Goal: Task Accomplishment & Management: Use online tool/utility

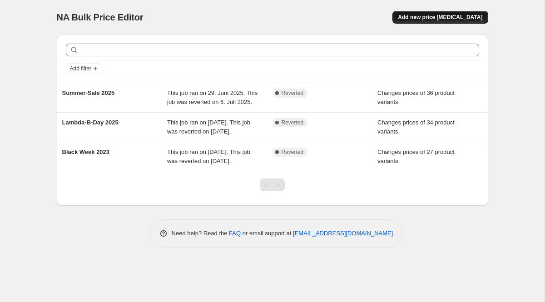
click at [436, 15] on span "Add new price [MEDICAL_DATA]" at bounding box center [440, 17] width 84 height 7
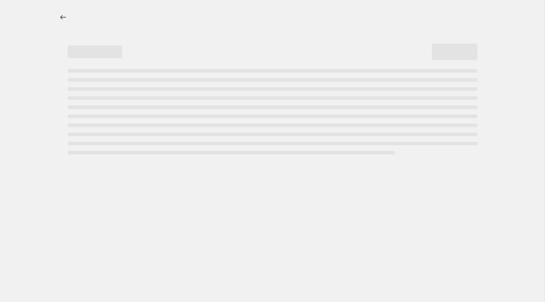
select select "percentage"
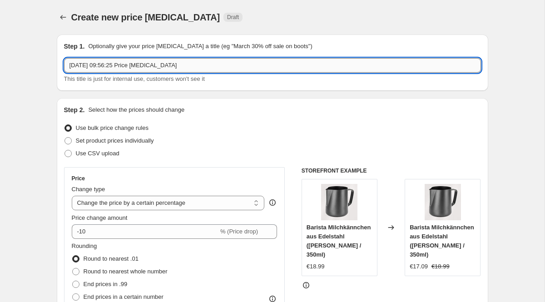
click at [193, 64] on input "[DATE] 09:56:25 Price [MEDICAL_DATA]" at bounding box center [272, 65] width 417 height 15
drag, startPoint x: 192, startPoint y: 64, endPoint x: 58, endPoint y: 65, distance: 134.5
click at [58, 65] on div "Step 1. Optionally give your price [MEDICAL_DATA] a title (eg "March 30% off sa…" at bounding box center [273, 63] width 432 height 56
click at [70, 62] on input "Woche des Kaffee" at bounding box center [272, 65] width 417 height 15
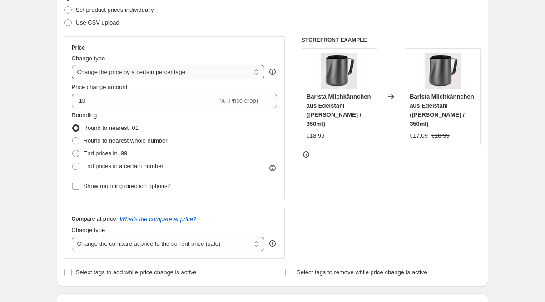
scroll to position [128, 0]
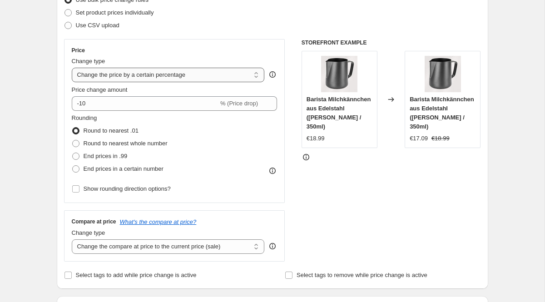
type input "2025 Woche des Kaffee"
click at [157, 77] on select "Change the price to a certain amount Change the price by a certain amount Chang…" at bounding box center [168, 75] width 193 height 15
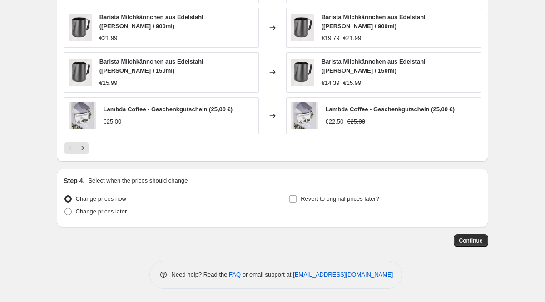
scroll to position [617, 0]
click at [114, 215] on span "Change prices later" at bounding box center [101, 212] width 51 height 9
click at [65, 209] on input "Change prices later" at bounding box center [65, 209] width 0 height 0
radio input "true"
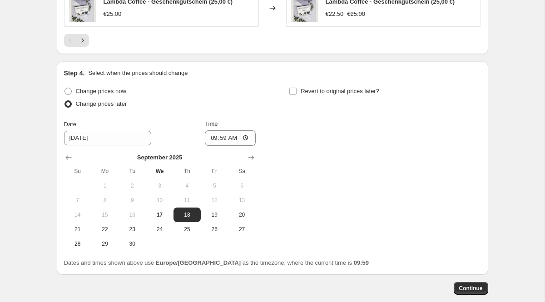
scroll to position [726, 0]
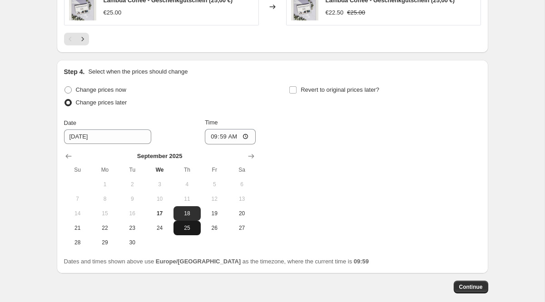
click at [190, 228] on span "25" at bounding box center [187, 227] width 20 height 7
click at [234, 135] on input "09:59" at bounding box center [230, 136] width 51 height 15
click at [243, 136] on input "09:59" at bounding box center [230, 136] width 51 height 15
click at [217, 134] on input "09:59" at bounding box center [230, 136] width 51 height 15
click at [169, 228] on span "24" at bounding box center [159, 227] width 20 height 7
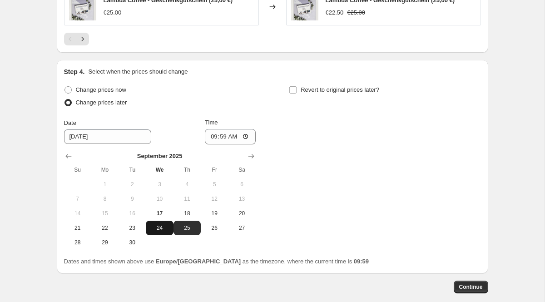
type input "[DATE]"
click at [228, 142] on input "09:59" at bounding box center [230, 136] width 51 height 15
type input "23:59"
click at [343, 149] on div "Change prices now Change prices later Date [DATE] Time 23:59 [DATE] Su Mo Tu We…" at bounding box center [272, 167] width 417 height 166
click at [293, 88] on input "Revert to original prices later?" at bounding box center [292, 89] width 7 height 7
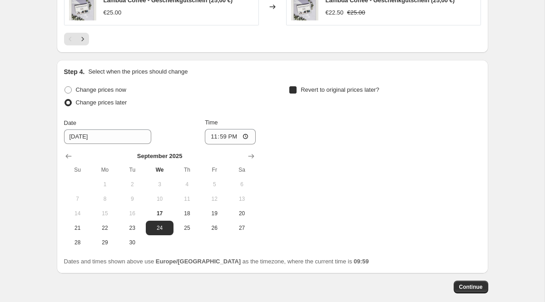
checkbox input "true"
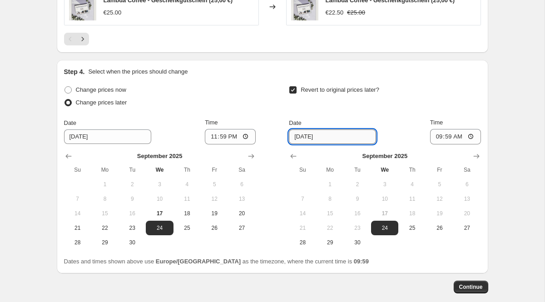
click at [334, 133] on input "[DATE]" at bounding box center [332, 136] width 87 height 15
click at [478, 156] on icon "Show next month, October 2025" at bounding box center [476, 156] width 6 height 5
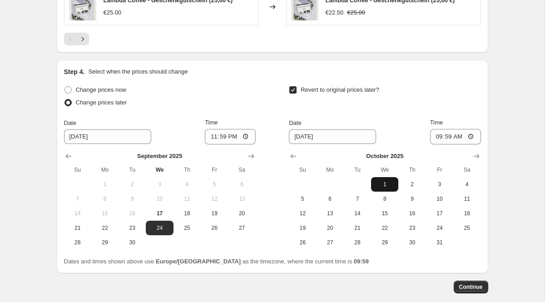
click at [385, 180] on button "1" at bounding box center [384, 184] width 27 height 15
type input "[DATE]"
click at [473, 134] on input "09:59" at bounding box center [455, 136] width 51 height 15
click at [450, 139] on input "09:59" at bounding box center [455, 136] width 51 height 15
type input "23:59"
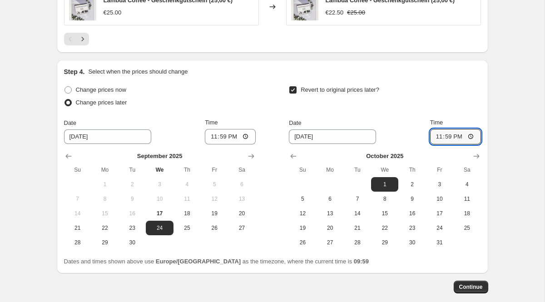
click at [427, 97] on div "Revert to original prices later?" at bounding box center [385, 97] width 192 height 27
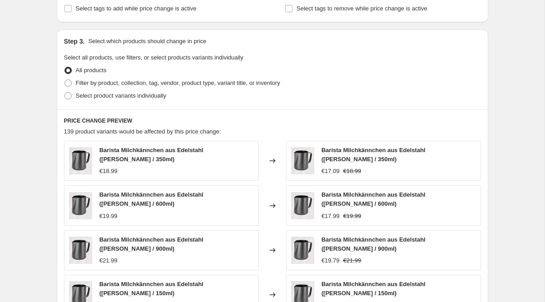
scroll to position [394, 0]
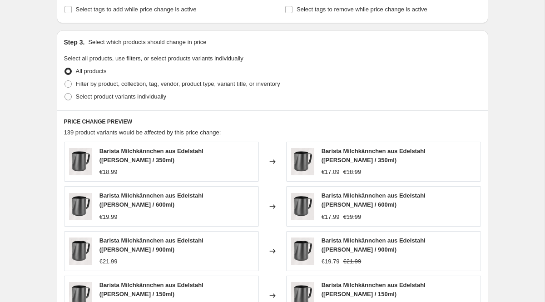
click at [98, 80] on span "Filter by product, collection, tag, vendor, product type, variant title, or inv…" at bounding box center [178, 83] width 204 height 7
click at [65, 80] on input "Filter by product, collection, tag, vendor, product type, variant title, or inv…" at bounding box center [65, 80] width 0 height 0
radio input "true"
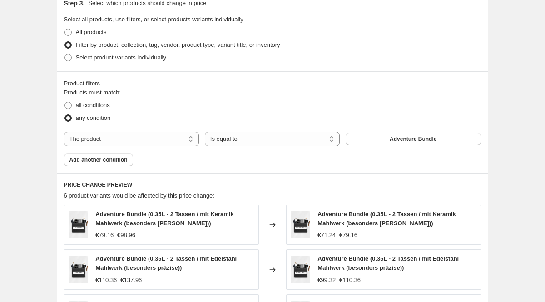
scroll to position [429, 0]
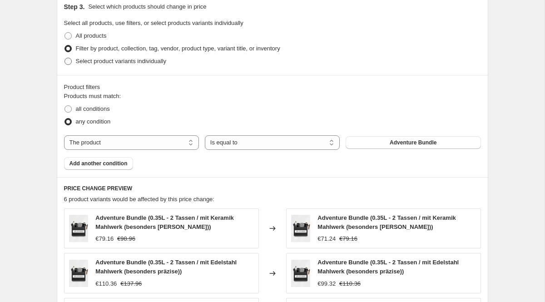
click at [77, 62] on span "Select product variants individually" at bounding box center [121, 61] width 90 height 7
click at [65, 58] on input "Select product variants individually" at bounding box center [65, 58] width 0 height 0
radio input "true"
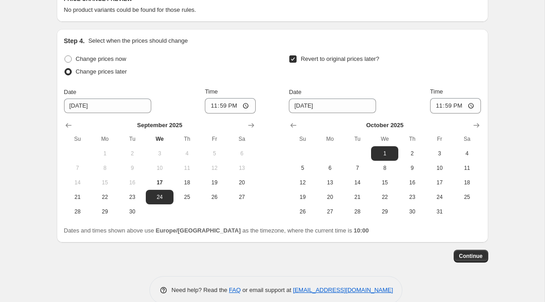
scroll to position [560, 0]
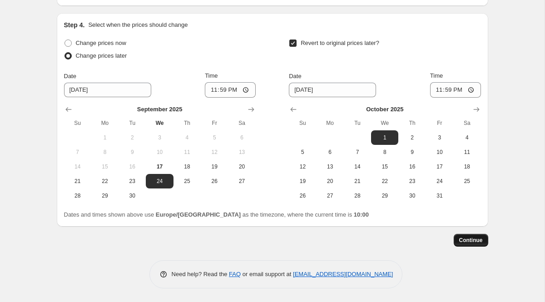
click at [457, 239] on button "Continue" at bounding box center [471, 240] width 35 height 13
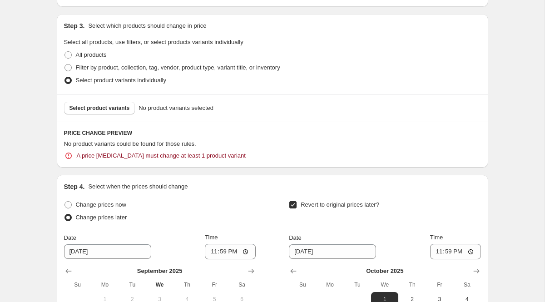
scroll to position [460, 0]
click at [96, 111] on span "Select product variants" at bounding box center [100, 108] width 60 height 7
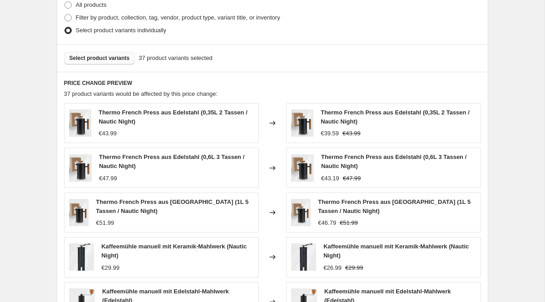
scroll to position [409, 0]
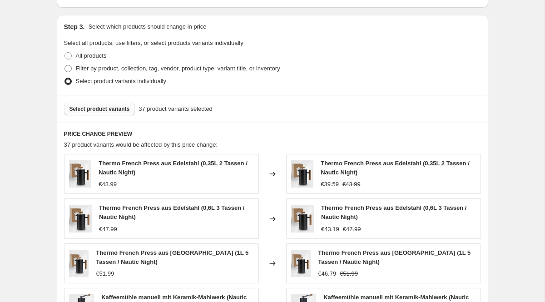
click at [309, 167] on img at bounding box center [302, 173] width 23 height 27
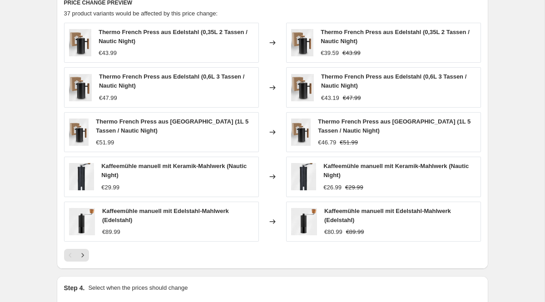
scroll to position [520, 0]
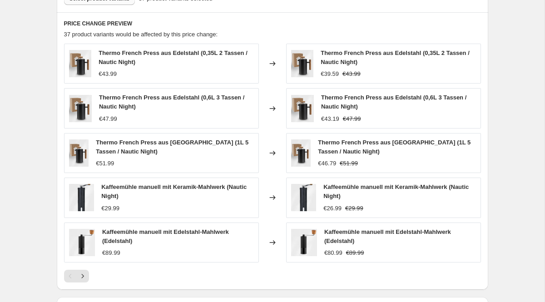
click at [104, 70] on div "€43.99" at bounding box center [108, 74] width 18 height 9
click at [109, 79] on div "Thermo French Press aus Edelstahl (0,35L 2 Tassen / Nautic Night) €43.99" at bounding box center [161, 64] width 195 height 40
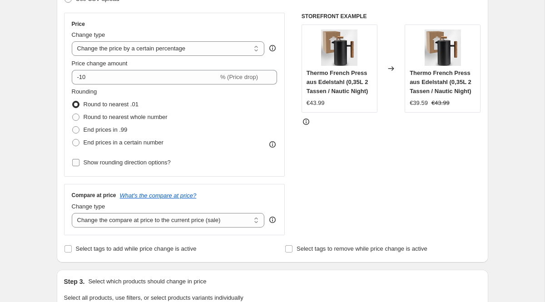
scroll to position [154, 0]
click at [142, 51] on select "Change the price to a certain amount Change the price by a certain amount Chang…" at bounding box center [168, 48] width 193 height 15
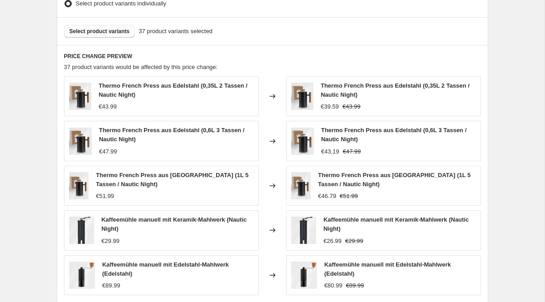
scroll to position [510, 0]
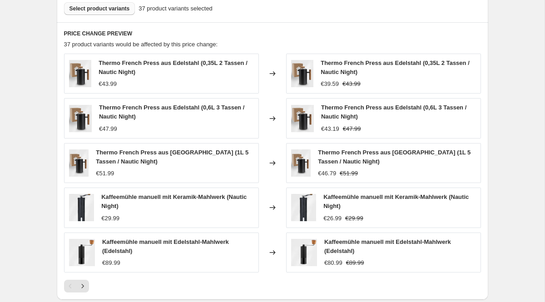
click at [74, 67] on img at bounding box center [80, 73] width 23 height 27
click at [359, 81] on strike "€43.99" at bounding box center [352, 83] width 18 height 9
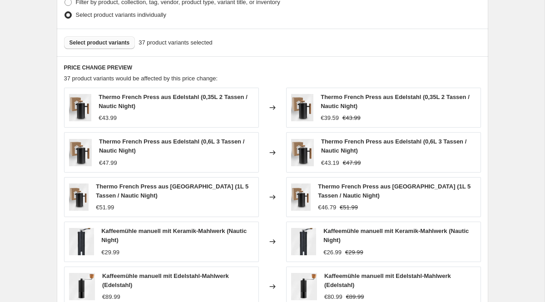
scroll to position [475, 0]
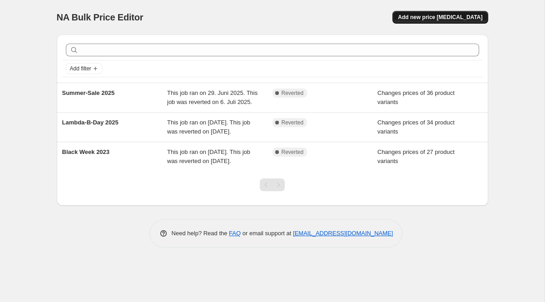
click at [428, 22] on button "Add new price [MEDICAL_DATA]" at bounding box center [439, 17] width 95 height 13
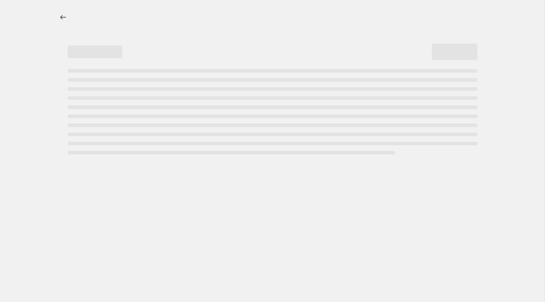
select select "percentage"
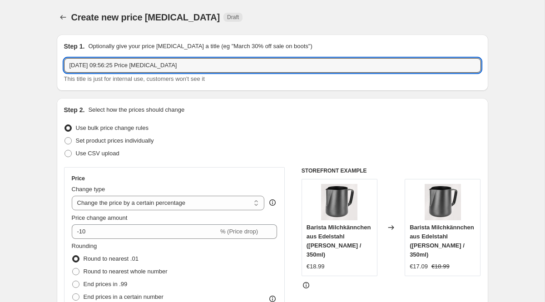
drag, startPoint x: 201, startPoint y: 64, endPoint x: 21, endPoint y: 57, distance: 180.0
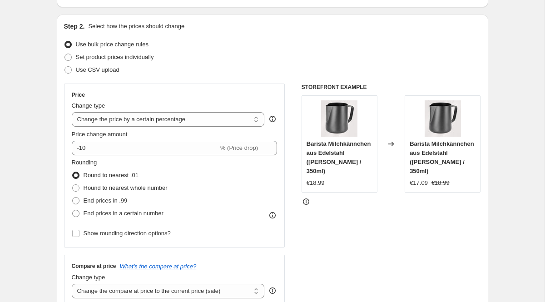
scroll to position [87, 0]
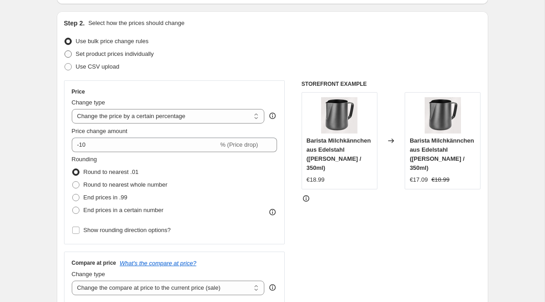
type input "Woche des Kaffee 2025"
click at [67, 54] on span at bounding box center [68, 53] width 7 height 7
click at [65, 51] on input "Set product prices individually" at bounding box center [65, 50] width 0 height 0
radio input "true"
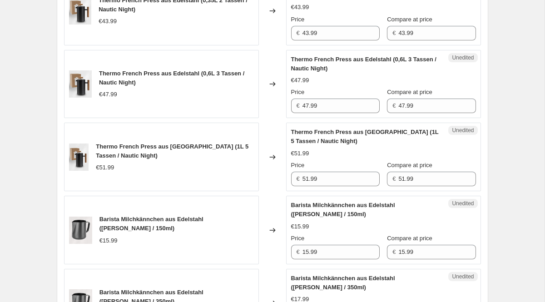
scroll to position [814, 0]
click at [436, 40] on input "43.99" at bounding box center [436, 32] width 77 height 15
type input "4"
type input "30.79"
click at [387, 97] on div "Barista Milchkännchen aus Edelstahl ([PERSON_NAME] / 350ml) €18.99 Changed to U…" at bounding box center [272, 197] width 417 height 1411
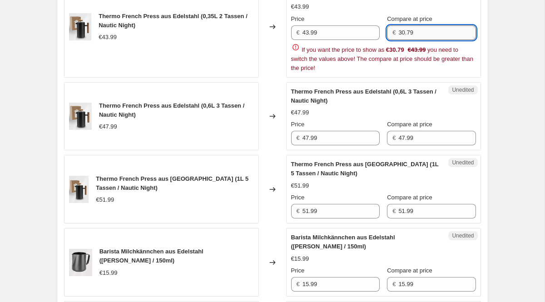
click at [423, 40] on input "30.79" at bounding box center [436, 32] width 77 height 15
drag, startPoint x: 423, startPoint y: 62, endPoint x: 389, endPoint y: 60, distance: 34.1
click at [391, 40] on div "€ 30.79" at bounding box center [431, 32] width 89 height 15
type input "43.99"
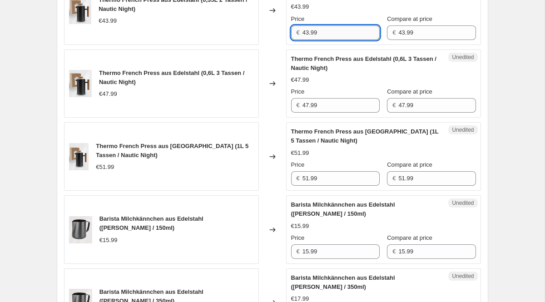
click at [359, 40] on input "43.99" at bounding box center [341, 32] width 77 height 15
drag, startPoint x: 343, startPoint y: 63, endPoint x: 302, endPoint y: 63, distance: 40.9
click at [302, 40] on div "€ 43.99" at bounding box center [335, 32] width 89 height 15
type input "30.79"
click at [274, 45] on div "Changed to" at bounding box center [272, 10] width 27 height 69
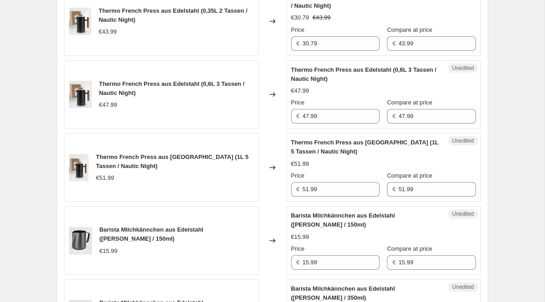
scroll to position [812, 0]
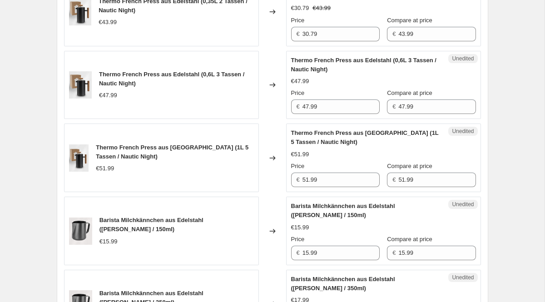
click at [341, 119] on div "Unedited Thermo French Press aus Edelstahl (0,6L 3 Tassen / Nautic Night) €47.9…" at bounding box center [383, 85] width 195 height 69
click at [326, 114] on input "47.99" at bounding box center [341, 106] width 77 height 15
drag, startPoint x: 323, startPoint y: 139, endPoint x: 298, endPoint y: 138, distance: 24.1
click at [298, 114] on div "€ 47.99" at bounding box center [335, 106] width 89 height 15
type input "33.59"
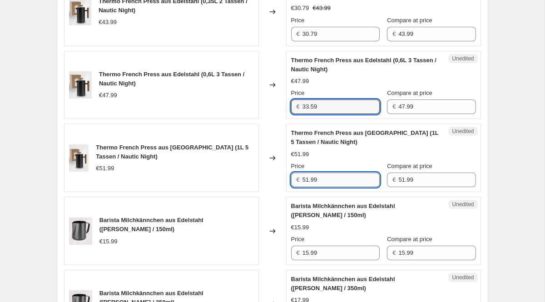
click at [331, 187] on input "51.99" at bounding box center [341, 180] width 77 height 15
drag, startPoint x: 331, startPoint y: 207, endPoint x: 301, endPoint y: 207, distance: 29.5
click at [301, 187] on div "€ 51.99" at bounding box center [335, 180] width 89 height 15
type input "36.39"
click at [335, 171] on div "Price" at bounding box center [335, 166] width 89 height 9
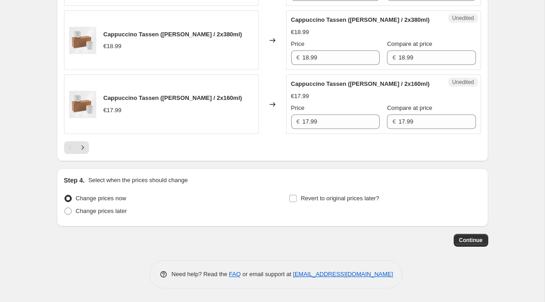
scroll to position [1591, 0]
click at [70, 215] on span at bounding box center [68, 211] width 7 height 7
click at [65, 208] on input "Change prices later" at bounding box center [65, 208] width 0 height 0
radio input "true"
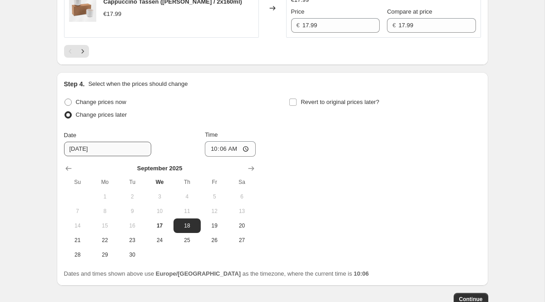
scroll to position [1678, 0]
click at [158, 248] on button "24" at bounding box center [159, 240] width 27 height 15
type input "[DATE]"
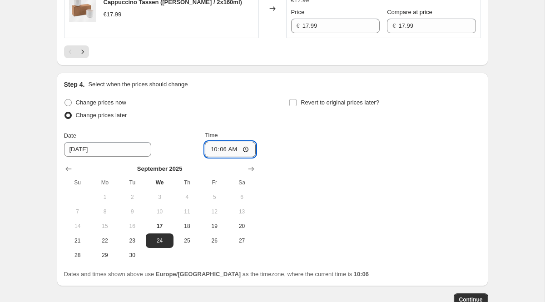
click at [231, 157] on input "10:06" at bounding box center [230, 149] width 51 height 15
click at [223, 157] on input "Time" at bounding box center [230, 149] width 51 height 15
type input "23:59"
click at [299, 186] on div "Change prices now Change prices later Date [DATE] Time 23:59 [DATE] Su Mo Tu We…" at bounding box center [272, 179] width 417 height 166
click at [295, 106] on input "Revert to original prices later?" at bounding box center [292, 102] width 7 height 7
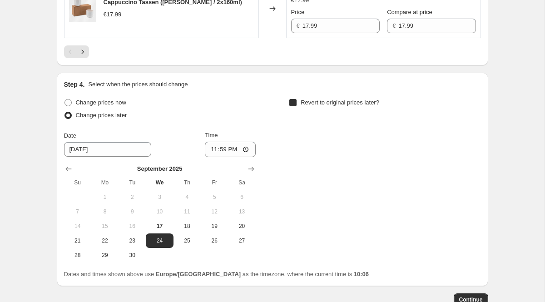
checkbox input "true"
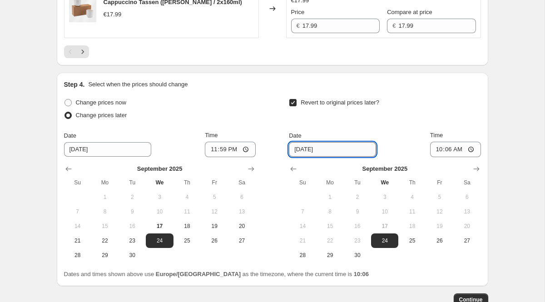
click at [329, 157] on input "[DATE]" at bounding box center [332, 149] width 87 height 15
click at [475, 174] on icon "Show next month, October 2025" at bounding box center [476, 168] width 9 height 9
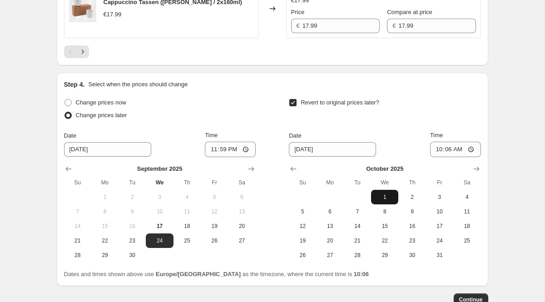
click at [390, 201] on span "1" at bounding box center [385, 197] width 20 height 7
type input "[DATE]"
click at [459, 157] on input "10:06" at bounding box center [455, 149] width 51 height 15
click at [447, 157] on input "Time" at bounding box center [455, 149] width 51 height 15
type input "23:59"
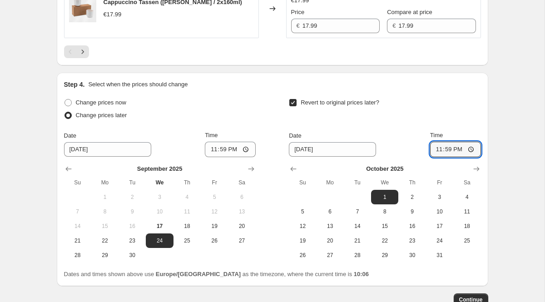
click at [462, 89] on div "Step 4. Select when the prices should change" at bounding box center [272, 84] width 417 height 9
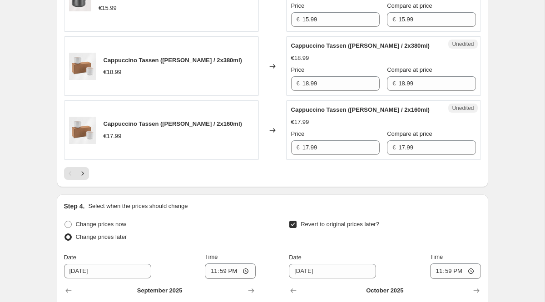
scroll to position [1558, 0]
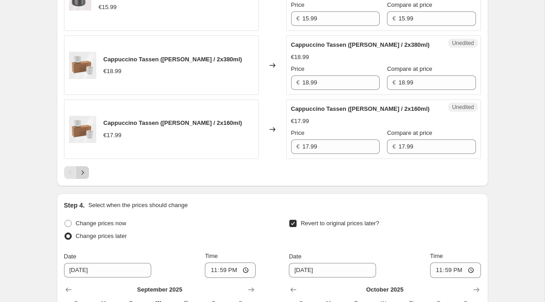
click at [83, 174] on icon "Next" at bounding box center [82, 172] width 2 height 4
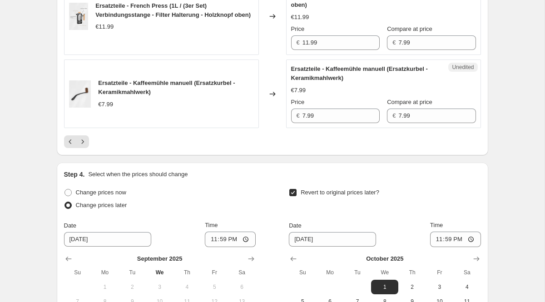
scroll to position [1559, 0]
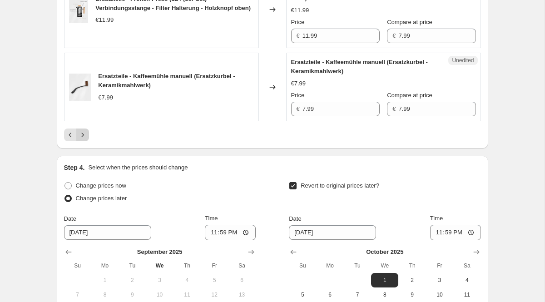
click at [77, 141] on button "Next" at bounding box center [82, 135] width 13 height 13
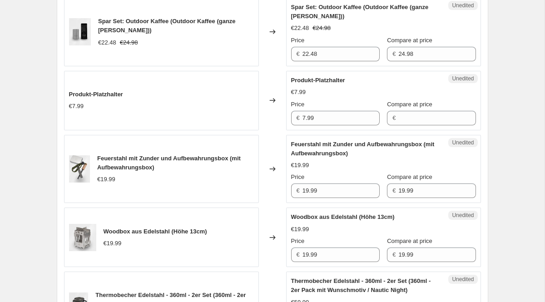
scroll to position [1067, 0]
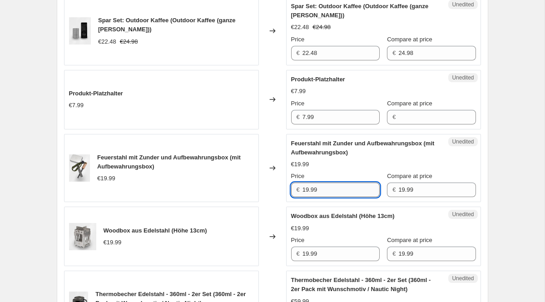
click at [322, 197] on input "19.99" at bounding box center [341, 190] width 77 height 15
drag, startPoint x: 323, startPoint y: 204, endPoint x: 298, endPoint y: 204, distance: 24.5
click at [298, 197] on div "€ 19.99" at bounding box center [335, 190] width 89 height 15
type input "13.99"
click at [333, 177] on div "Feuerstahl mit Zunder und Aufbewahrungsbox (mit Aufbewahrungsbox) €13.99 €19.99…" at bounding box center [383, 168] width 185 height 59
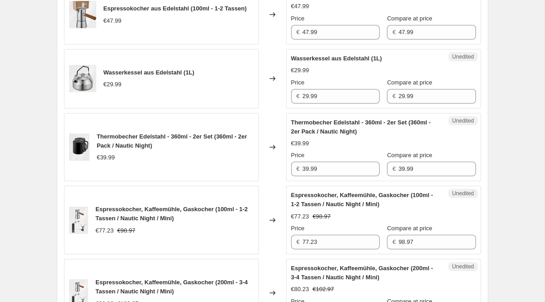
scroll to position [455, 0]
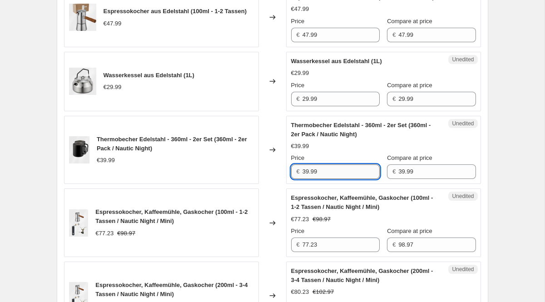
click at [336, 179] on input "39.99" at bounding box center [341, 171] width 77 height 15
drag, startPoint x: 331, startPoint y: 191, endPoint x: 298, endPoint y: 190, distance: 33.2
click at [298, 179] on div "€ 39.99" at bounding box center [335, 171] width 89 height 15
type input "27.99"
click at [341, 151] on div "€39.99" at bounding box center [383, 146] width 185 height 9
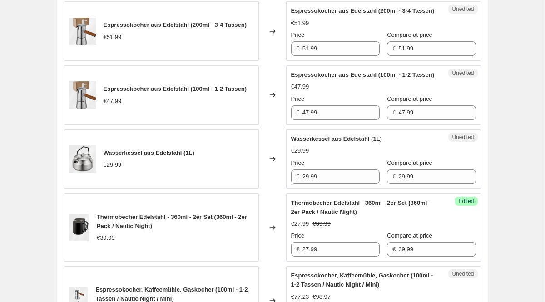
scroll to position [381, 0]
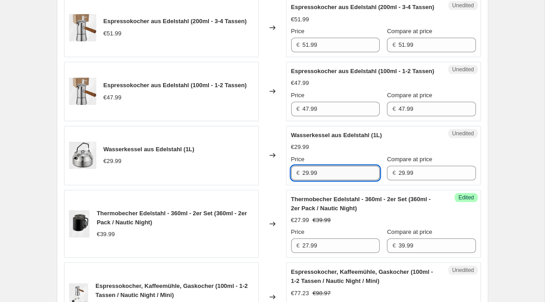
click at [332, 180] on input "29.99" at bounding box center [341, 173] width 77 height 15
drag, startPoint x: 332, startPoint y: 188, endPoint x: 298, endPoint y: 184, distance: 34.7
click at [298, 180] on div "€ 29.99" at bounding box center [335, 173] width 89 height 15
type input "14.99"
click at [343, 152] on div "€29.99" at bounding box center [383, 147] width 185 height 9
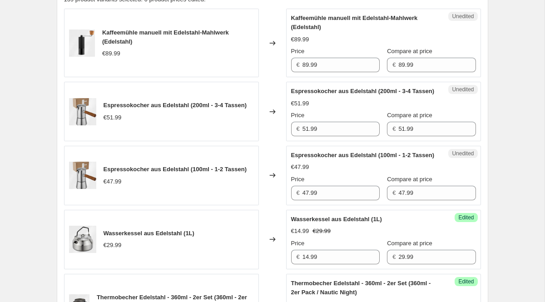
scroll to position [296, 0]
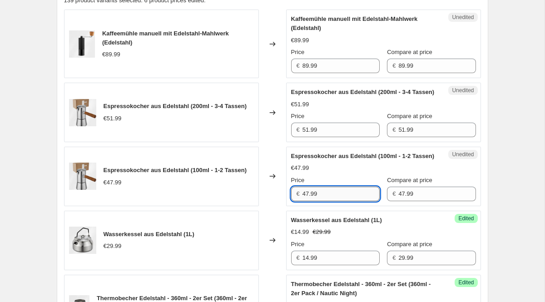
click at [323, 201] on input "47.99" at bounding box center [341, 194] width 77 height 15
drag, startPoint x: 323, startPoint y: 208, endPoint x: 291, endPoint y: 208, distance: 32.3
click at [291, 201] on div "€ 47.99" at bounding box center [335, 194] width 89 height 15
type input "33.59"
click at [316, 173] on div "€47.99" at bounding box center [383, 168] width 185 height 9
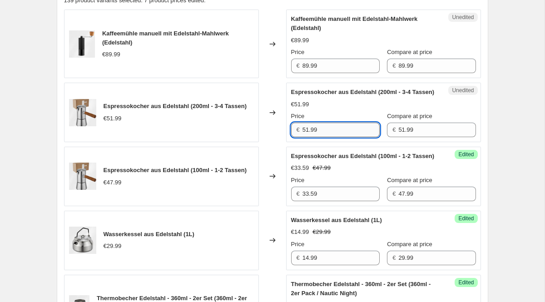
click at [321, 137] on input "51.99" at bounding box center [341, 130] width 77 height 15
drag, startPoint x: 321, startPoint y: 143, endPoint x: 286, endPoint y: 141, distance: 35.5
click at [286, 142] on div "Unedited Espressokocher aus Edelstahl (200ml - 3-4 Tassen) €51.99 Price € 51.99…" at bounding box center [383, 113] width 195 height 60
type input "36.39"
click at [329, 97] on div "Espressokocher aus Edelstahl (200ml - 3-4 Tassen)" at bounding box center [365, 92] width 149 height 9
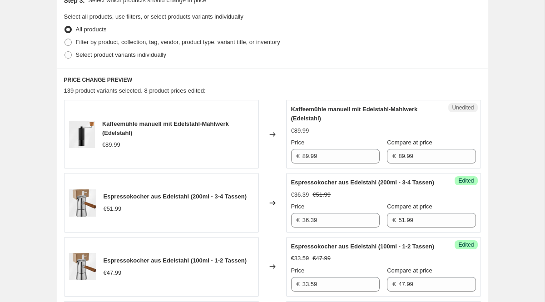
scroll to position [207, 0]
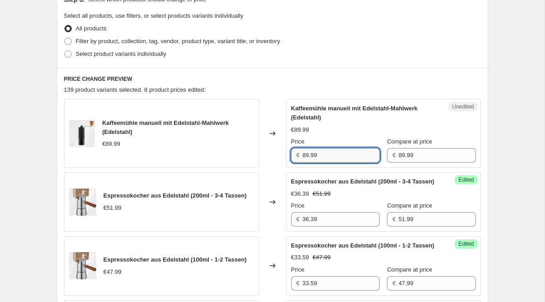
drag, startPoint x: 322, startPoint y: 156, endPoint x: 303, endPoint y: 156, distance: 19.1
click at [303, 156] on input "89.99" at bounding box center [341, 155] width 77 height 15
type input "80.99"
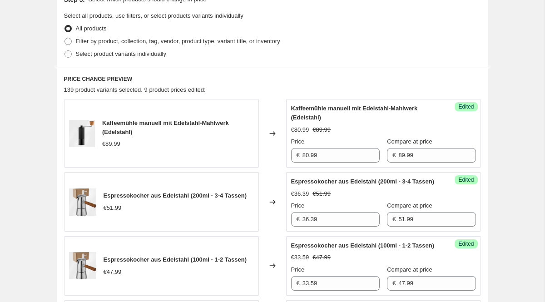
click at [348, 122] on div "Kaffeemühle manuell mit Edelstahl-Mahlwerk (Edelstahl)" at bounding box center [365, 113] width 149 height 18
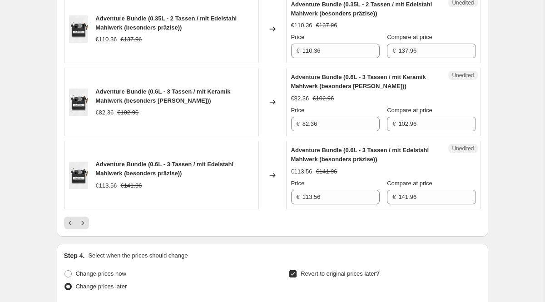
scroll to position [1697, 0]
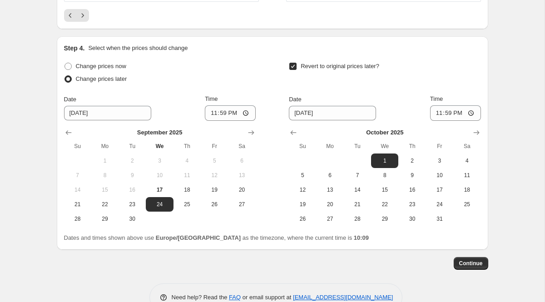
click at [79, 20] on icon "Next" at bounding box center [82, 15] width 9 height 9
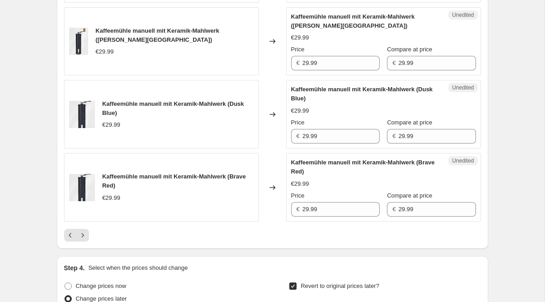
scroll to position [1505, 0]
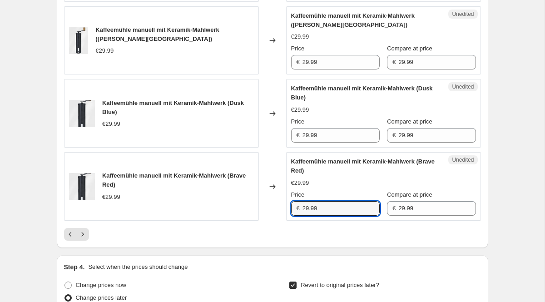
drag, startPoint x: 336, startPoint y: 237, endPoint x: 298, endPoint y: 237, distance: 37.7
click at [298, 216] on div "€ 29.99" at bounding box center [335, 208] width 89 height 15
type input "20.99"
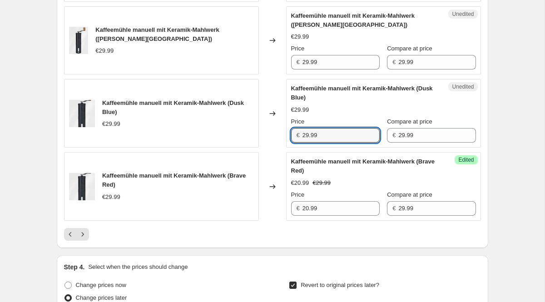
drag, startPoint x: 322, startPoint y: 163, endPoint x: 295, endPoint y: 163, distance: 27.3
click at [295, 143] on div "€ 29.99" at bounding box center [335, 135] width 89 height 15
type input "20.99"
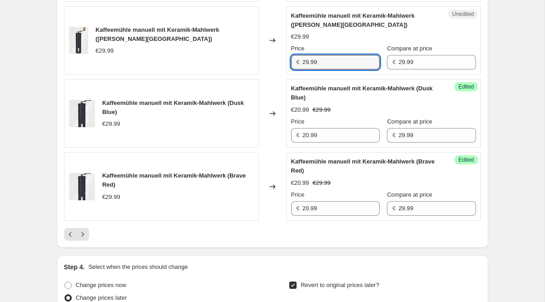
drag, startPoint x: 319, startPoint y: 90, endPoint x: 299, endPoint y: 90, distance: 20.0
click at [299, 70] on div "€ 29.99" at bounding box center [335, 62] width 89 height 15
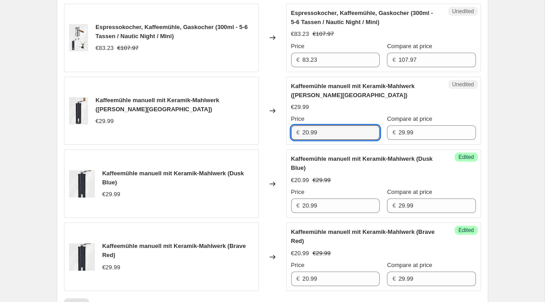
scroll to position [1433, 0]
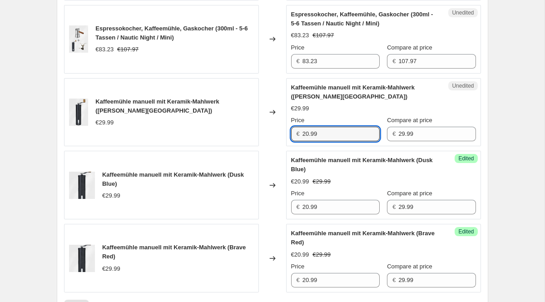
type input "20.99"
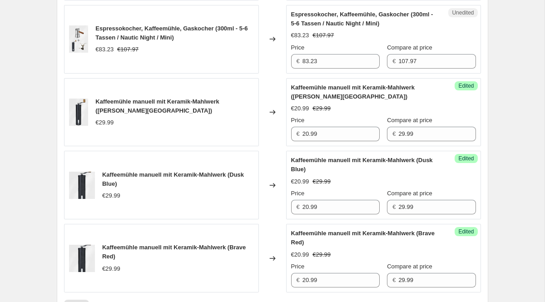
click at [343, 113] on div "€20.99 €29.99" at bounding box center [383, 108] width 185 height 9
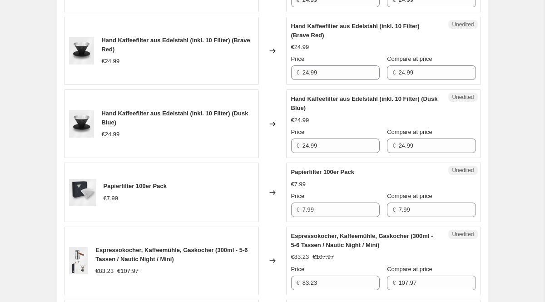
scroll to position [1204, 0]
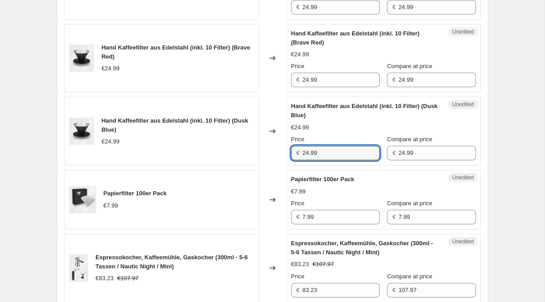
drag, startPoint x: 350, startPoint y: 175, endPoint x: 285, endPoint y: 174, distance: 65.0
click at [285, 165] on div "Hand Kaffeefilter aus Edelstahl (inkl. 10 Filter) (Dusk Blue) €24.99 Changed to…" at bounding box center [272, 131] width 417 height 69
drag, startPoint x: 325, startPoint y: 179, endPoint x: 268, endPoint y: 178, distance: 57.3
click at [268, 165] on div "Hand Kaffeefilter aus Edelstahl (inkl. 10 Filter) (Dusk Blue) €24.99 Changed to…" at bounding box center [272, 131] width 417 height 69
type input "17.49"
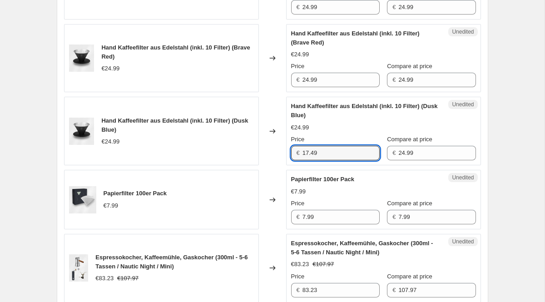
click at [317, 132] on div "€24.99" at bounding box center [383, 127] width 185 height 9
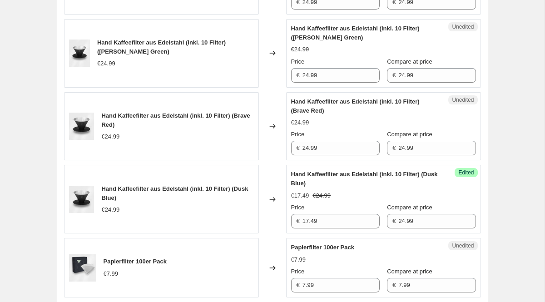
scroll to position [1132, 0]
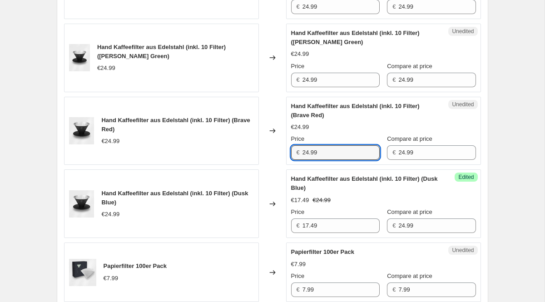
drag, startPoint x: 327, startPoint y: 177, endPoint x: 300, endPoint y: 174, distance: 26.9
click at [302, 160] on div "€ 24.99" at bounding box center [335, 152] width 89 height 15
type input "17.49"
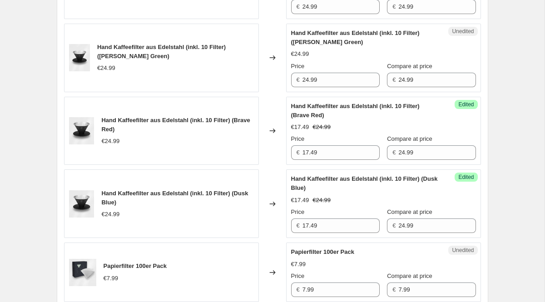
click at [319, 160] on div "Hand Kaffeefilter aus Edelstahl (inkl. 10 Filter) (Brave Red) €17.49 €24.99 Pri…" at bounding box center [383, 131] width 185 height 59
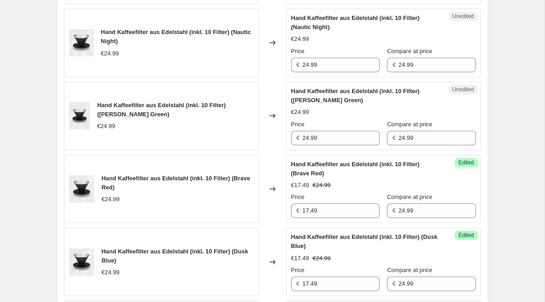
scroll to position [1059, 0]
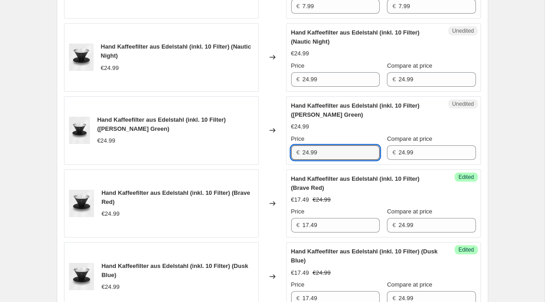
drag, startPoint x: 329, startPoint y: 180, endPoint x: 266, endPoint y: 178, distance: 63.2
click at [266, 165] on div "Hand Kaffeefilter aus Edelstahl (inkl. 10 Filter) ([PERSON_NAME] Green) €24.99 …" at bounding box center [272, 130] width 417 height 69
type input "17.49"
click at [311, 131] on div "€24.99" at bounding box center [383, 126] width 185 height 9
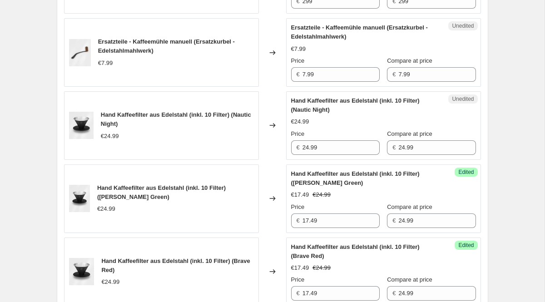
scroll to position [987, 0]
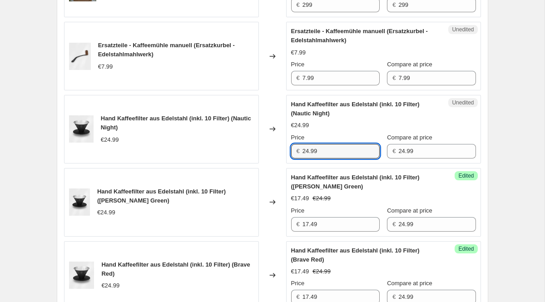
drag, startPoint x: 329, startPoint y: 179, endPoint x: 279, endPoint y: 179, distance: 50.0
click at [280, 164] on div "Hand Kaffeefilter aus Edelstahl (inkl. 10 Filter) (Nautic Night) €24.99 Changed…" at bounding box center [272, 129] width 417 height 69
type input "17.49"
click at [319, 142] on div "Price" at bounding box center [335, 137] width 89 height 9
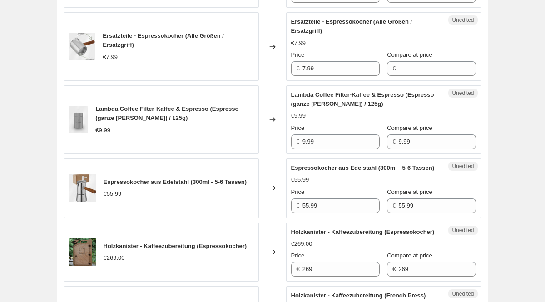
scroll to position [657, 0]
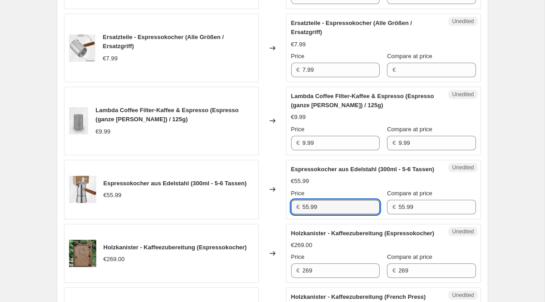
drag, startPoint x: 337, startPoint y: 216, endPoint x: 269, endPoint y: 216, distance: 67.7
click at [270, 216] on div "Espressokocher aus Edelstahl (300ml - 5-6 Tassen) €55.99 Changed to Unedited Es…" at bounding box center [272, 190] width 417 height 60
type input "39.19"
click at [320, 186] on div "€55.99" at bounding box center [383, 181] width 185 height 9
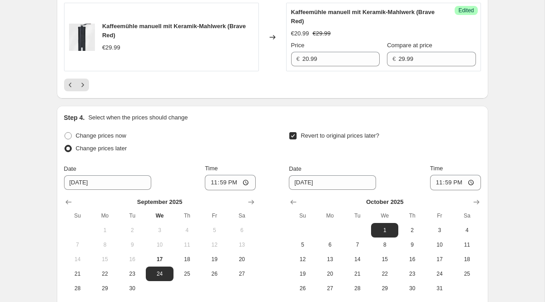
scroll to position [1657, 0]
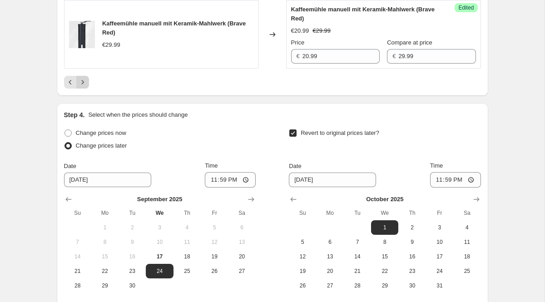
click at [87, 89] on button "Next" at bounding box center [82, 82] width 13 height 13
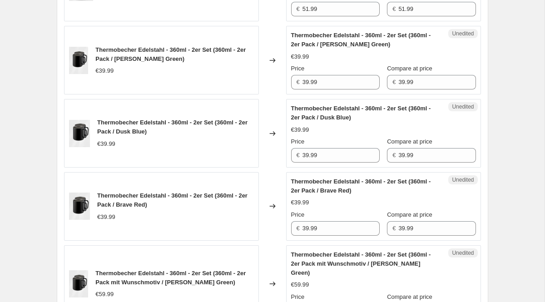
scroll to position [937, 0]
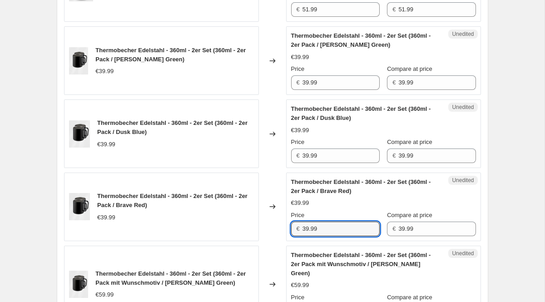
drag, startPoint x: 324, startPoint y: 228, endPoint x: 292, endPoint y: 228, distance: 32.7
click at [292, 228] on div "€ 39.99" at bounding box center [335, 229] width 89 height 15
type input "35.99"
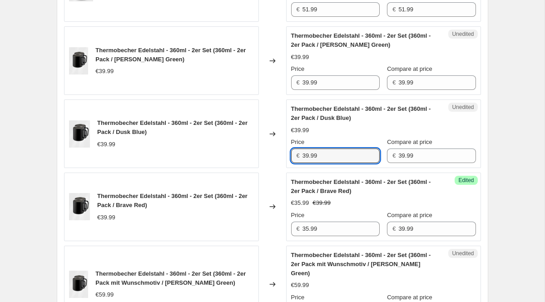
drag, startPoint x: 321, startPoint y: 155, endPoint x: 286, endPoint y: 154, distance: 35.0
click at [286, 155] on div "Unedited Thermobecher Edelstahl - 360ml - 2er Set (360ml - 2er Pack / Dusk Blue…" at bounding box center [383, 133] width 195 height 69
type input "35.99"
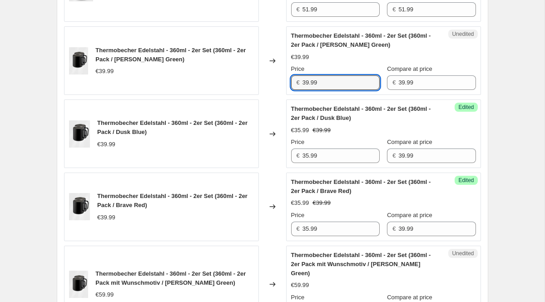
drag, startPoint x: 320, startPoint y: 83, endPoint x: 294, endPoint y: 81, distance: 25.5
click at [296, 82] on div "€ 39.99" at bounding box center [335, 82] width 89 height 15
type input "35.99"
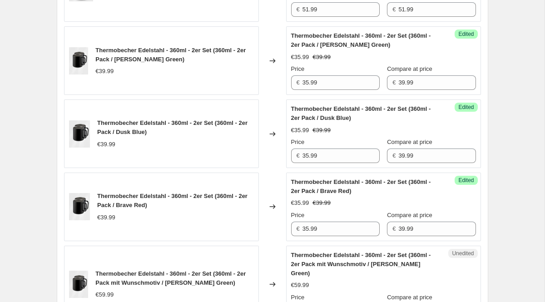
click at [308, 50] on div "Thermobecher Edelstahl - 360ml - 2er Set (360ml - 2er Pack / [PERSON_NAME] Gree…" at bounding box center [383, 60] width 185 height 59
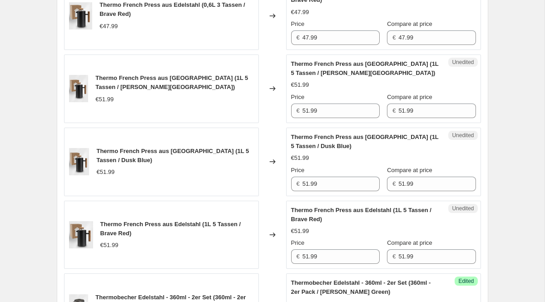
scroll to position [685, 0]
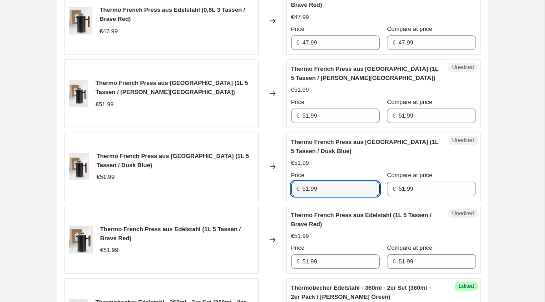
drag, startPoint x: 348, startPoint y: 188, endPoint x: 290, endPoint y: 188, distance: 58.6
click at [290, 188] on div "Unedited Thermo French Press aus Edelstahl (1L 5 Tassen / Dusk Blue) €51.99 Pri…" at bounding box center [383, 167] width 195 height 69
type input "46.79"
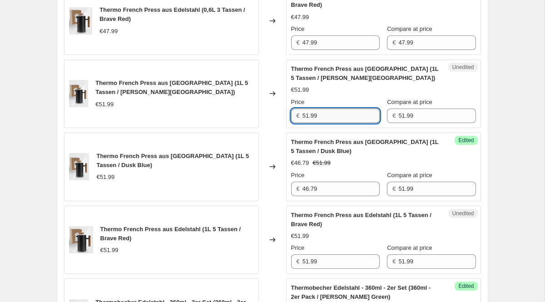
click at [333, 115] on input "51.99" at bounding box center [341, 116] width 77 height 15
drag, startPoint x: 333, startPoint y: 115, endPoint x: 295, endPoint y: 115, distance: 38.6
click at [296, 115] on div "€ 51.99" at bounding box center [335, 116] width 89 height 15
type input "46.79"
click at [326, 89] on div "€51.99" at bounding box center [383, 89] width 185 height 9
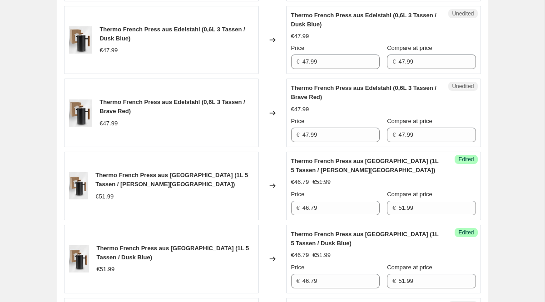
scroll to position [590, 0]
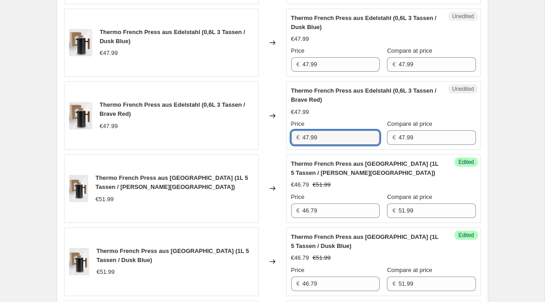
drag, startPoint x: 333, startPoint y: 139, endPoint x: 292, endPoint y: 139, distance: 41.8
click at [292, 139] on div "€ 47.99" at bounding box center [335, 137] width 89 height 15
type input "43.19"
click at [335, 62] on input "47.99" at bounding box center [341, 64] width 77 height 15
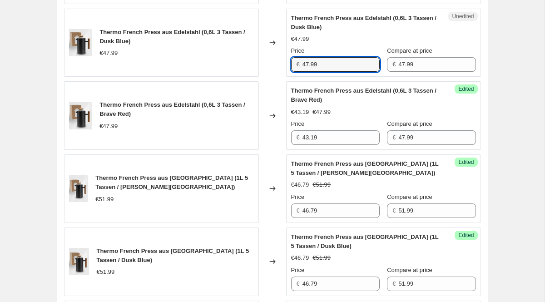
drag, startPoint x: 335, startPoint y: 61, endPoint x: 285, endPoint y: 64, distance: 50.5
click at [285, 64] on div "Thermo French Press aus Edelstahl (0,6L 3 Tassen / Dusk Blue) €47.99 Changed to…" at bounding box center [272, 43] width 417 height 69
type input "43.19"
click at [328, 50] on div "Price" at bounding box center [335, 50] width 89 height 9
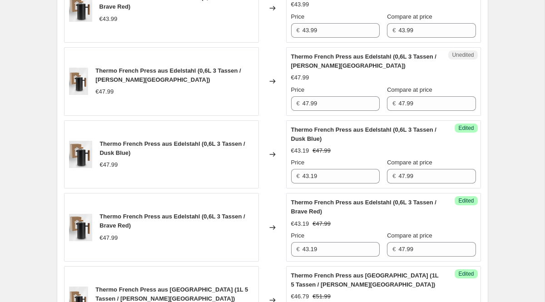
scroll to position [470, 0]
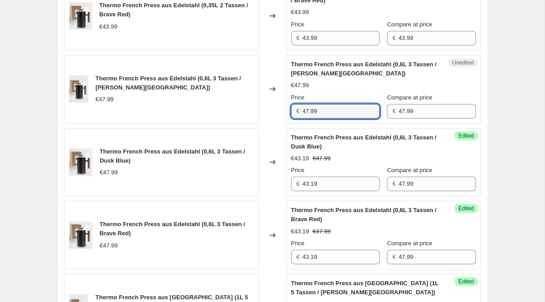
drag, startPoint x: 341, startPoint y: 115, endPoint x: 279, endPoint y: 109, distance: 62.1
click at [281, 111] on div "Thermo French Press aus Edelstahl (0,6L 3 Tassen / [PERSON_NAME] Green) €47.99 …" at bounding box center [272, 89] width 417 height 69
type input "43.19"
click at [336, 86] on div "€47.99" at bounding box center [383, 85] width 185 height 9
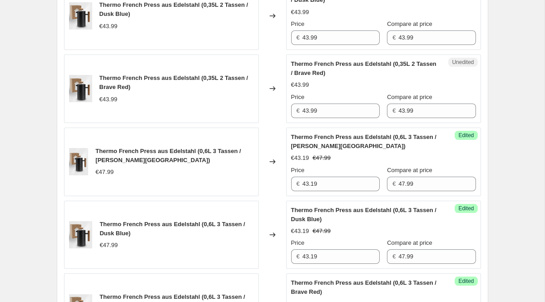
scroll to position [397, 0]
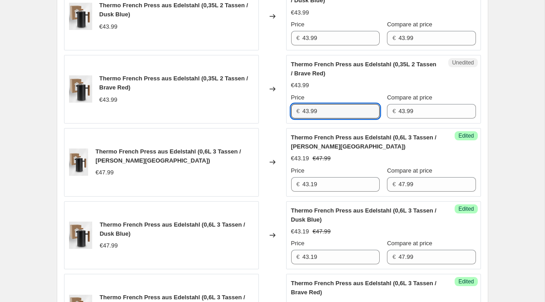
drag, startPoint x: 335, startPoint y: 106, endPoint x: 291, endPoint y: 105, distance: 43.6
click at [291, 106] on div "€ 43.99" at bounding box center [335, 111] width 89 height 15
drag, startPoint x: 328, startPoint y: 111, endPoint x: 293, endPoint y: 110, distance: 35.4
click at [293, 110] on div "€ 43.99" at bounding box center [335, 111] width 89 height 15
type input "39.59"
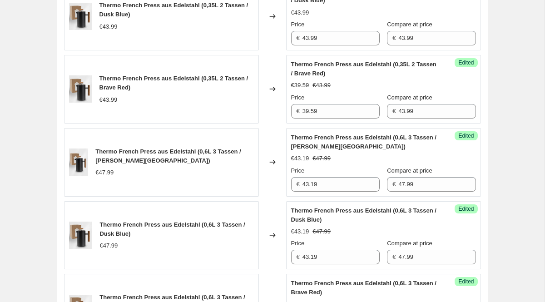
click at [337, 81] on div "€39.59 €43.99" at bounding box center [383, 85] width 185 height 9
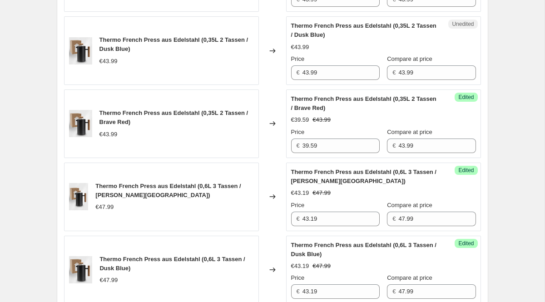
scroll to position [361, 0]
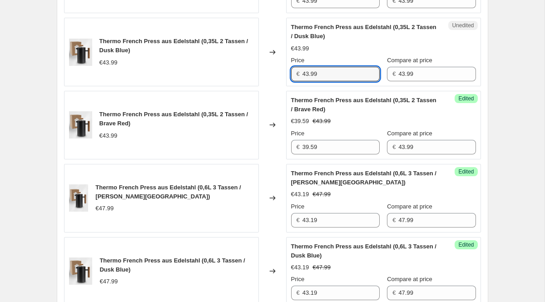
drag, startPoint x: 334, startPoint y: 78, endPoint x: 283, endPoint y: 78, distance: 50.9
click at [283, 78] on div "Thermo French Press aus Edelstahl (0,35L 2 Tassen / Dusk Blue) €43.99 Changed t…" at bounding box center [272, 52] width 417 height 69
type input "39.59"
click at [337, 50] on div "€43.99" at bounding box center [383, 48] width 185 height 9
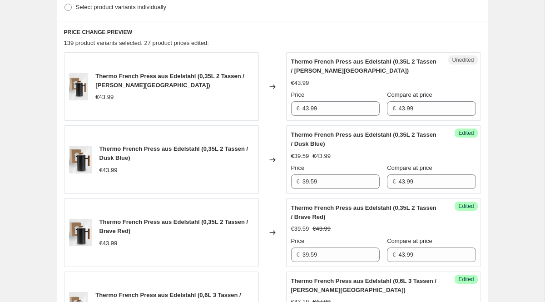
scroll to position [253, 0]
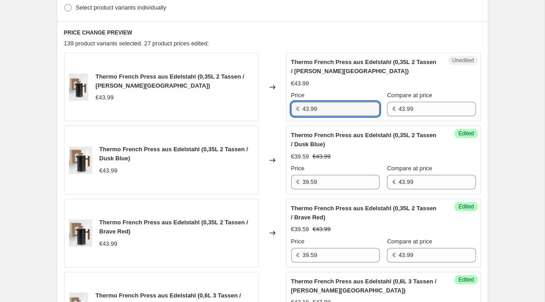
drag, startPoint x: 342, startPoint y: 113, endPoint x: 288, endPoint y: 111, distance: 53.2
click at [288, 112] on div "Unedited Thermo French Press aus Edelstahl (0,35L 2 Tassen / [PERSON_NAME][GEOG…" at bounding box center [383, 87] width 195 height 69
type input "39.59"
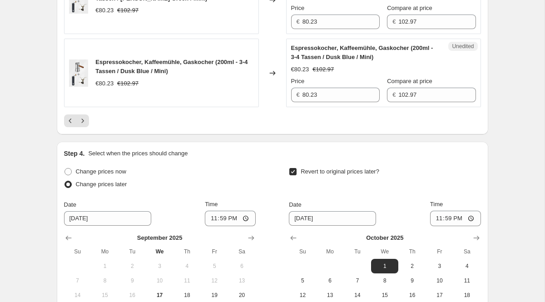
scroll to position [1666, 0]
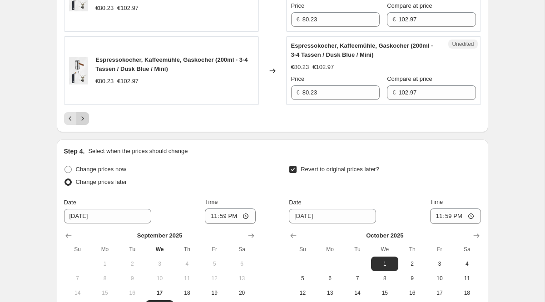
click at [85, 114] on icon "Next" at bounding box center [82, 118] width 9 height 9
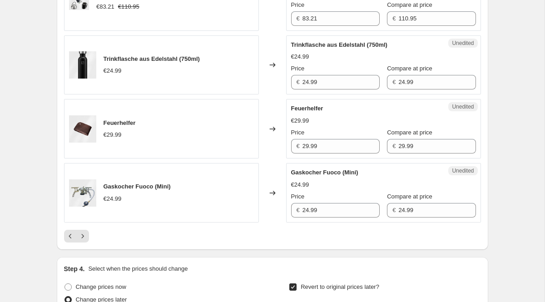
scroll to position [1540, 0]
drag, startPoint x: 336, startPoint y: 180, endPoint x: 293, endPoint y: 177, distance: 42.4
click at [294, 203] on div "€ 24.99" at bounding box center [335, 210] width 89 height 15
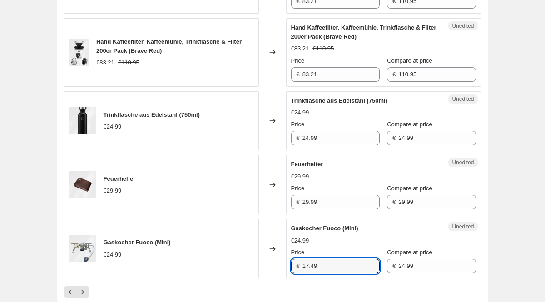
scroll to position [1484, 0]
type input "17.49"
click at [349, 159] on div "Feuerhelfer" at bounding box center [365, 163] width 149 height 9
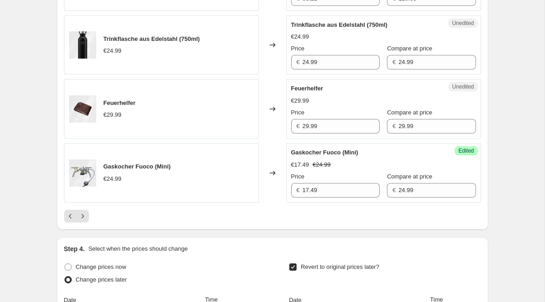
scroll to position [1559, 0]
click at [83, 210] on button "Next" at bounding box center [82, 216] width 13 height 13
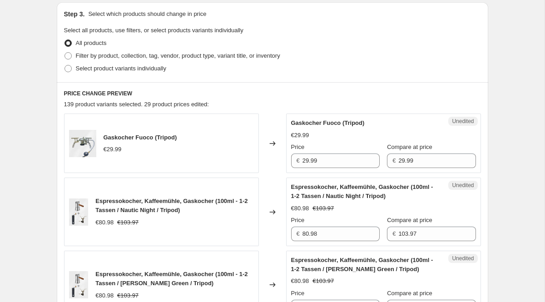
scroll to position [193, 0]
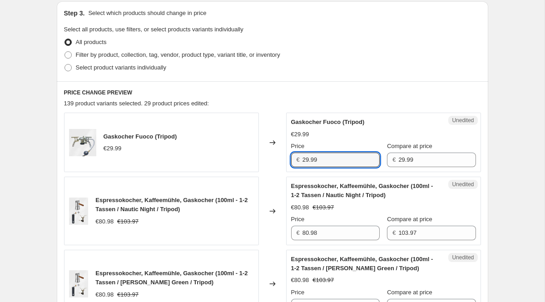
drag, startPoint x: 331, startPoint y: 157, endPoint x: 302, endPoint y: 152, distance: 29.9
click at [301, 156] on div "€ 29.99" at bounding box center [335, 160] width 89 height 15
type input "20.99"
click at [365, 93] on h6 "PRICE CHANGE PREVIEW" at bounding box center [272, 92] width 417 height 7
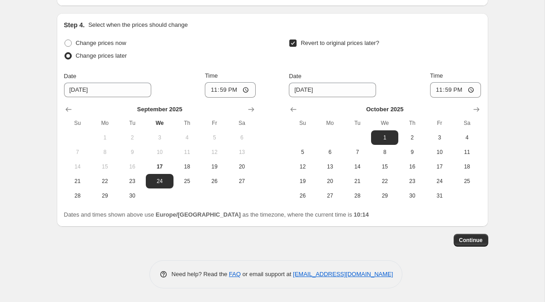
scroll to position [1701, 0]
click at [462, 237] on button "Continue" at bounding box center [471, 240] width 35 height 13
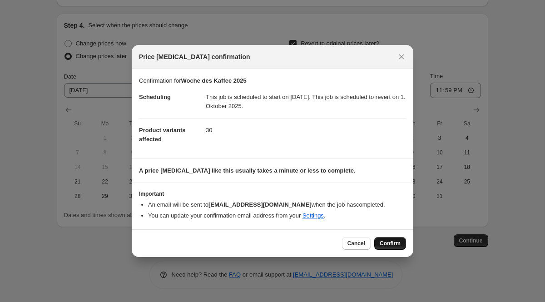
click at [394, 248] on button "Confirm" at bounding box center [390, 243] width 32 height 13
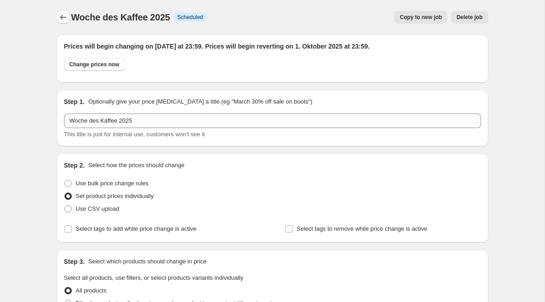
click at [63, 23] on button "Price change jobs" at bounding box center [63, 17] width 13 height 13
